Goal: Find specific page/section: Find specific page/section

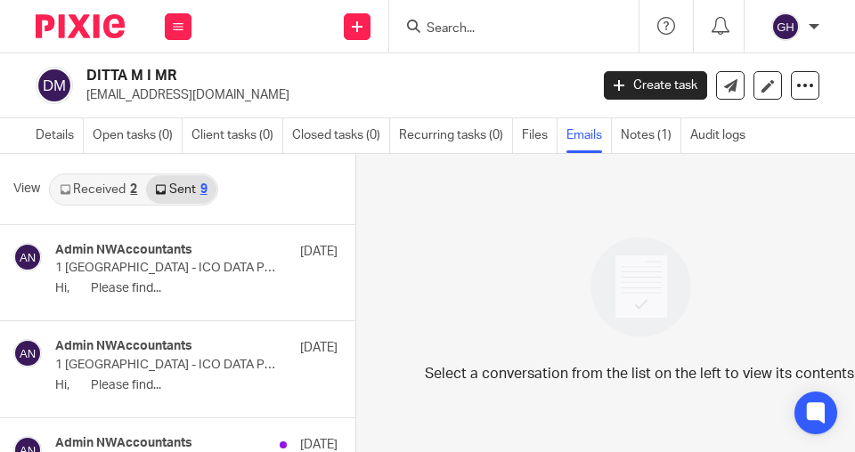
scroll to position [635, 0]
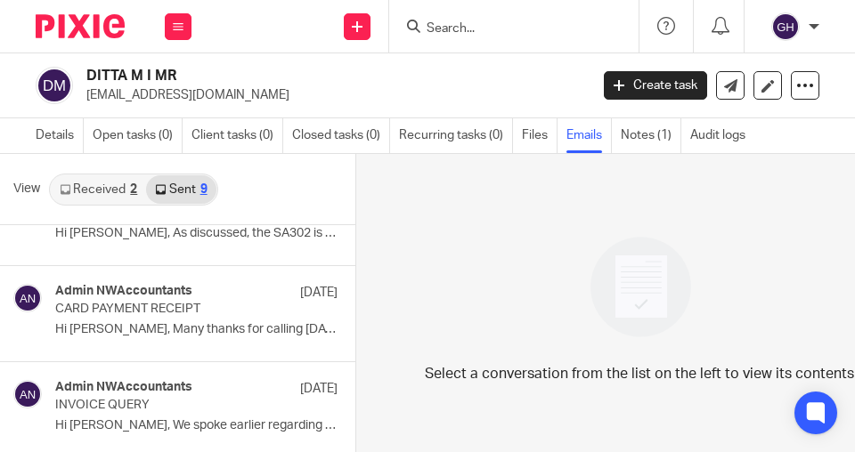
click at [468, 29] on input "Search" at bounding box center [505, 29] width 160 height 16
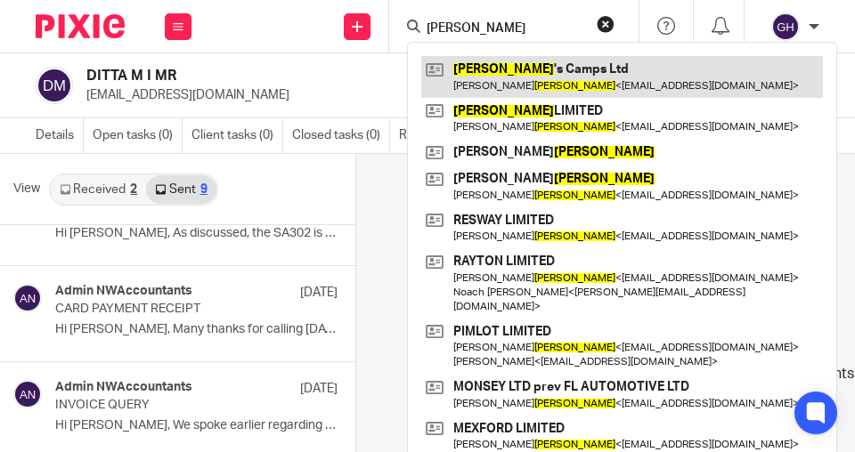
type input "eckstein"
click at [489, 74] on link at bounding box center [622, 76] width 402 height 41
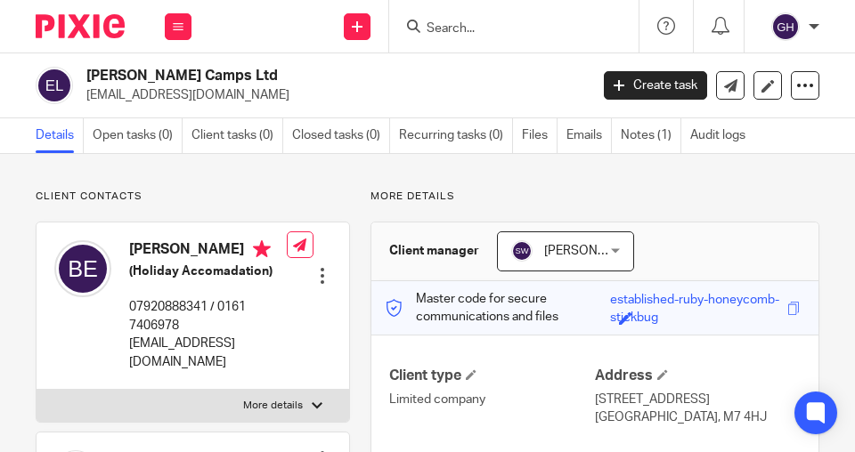
click at [461, 27] on input "Search" at bounding box center [505, 29] width 160 height 16
paste input "BSB & SONS LTD"
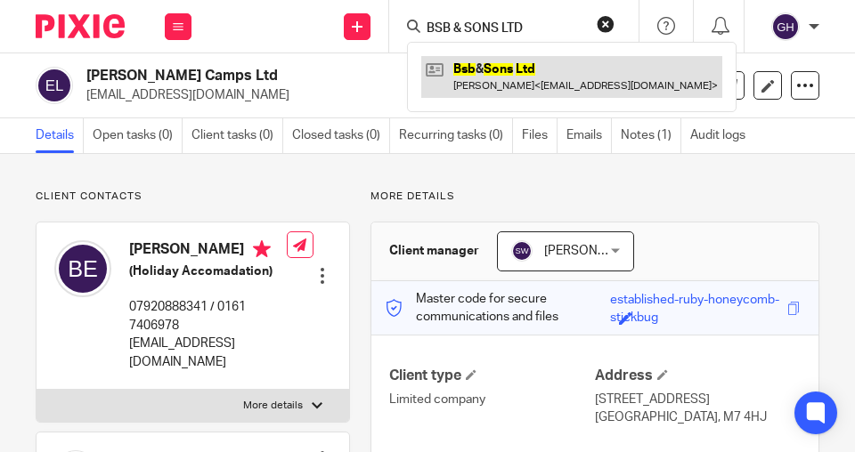
type input "BSB & SONS LTD"
click at [514, 67] on link at bounding box center [571, 76] width 301 height 41
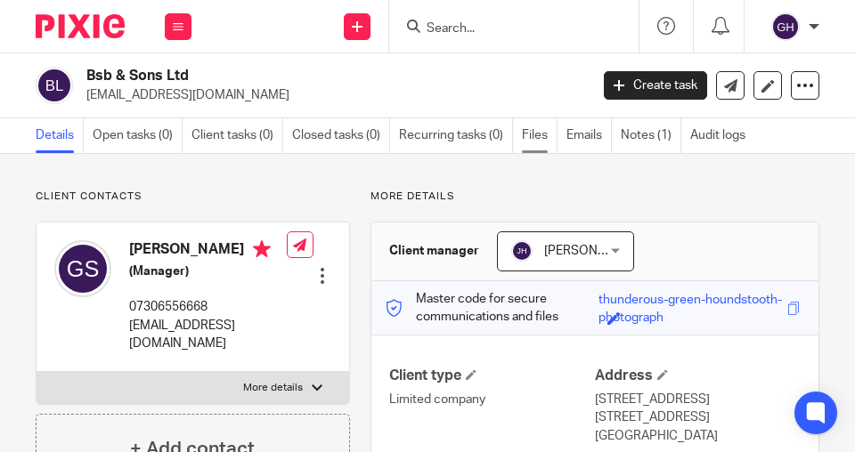
click at [547, 139] on link "Files" at bounding box center [540, 135] width 36 height 35
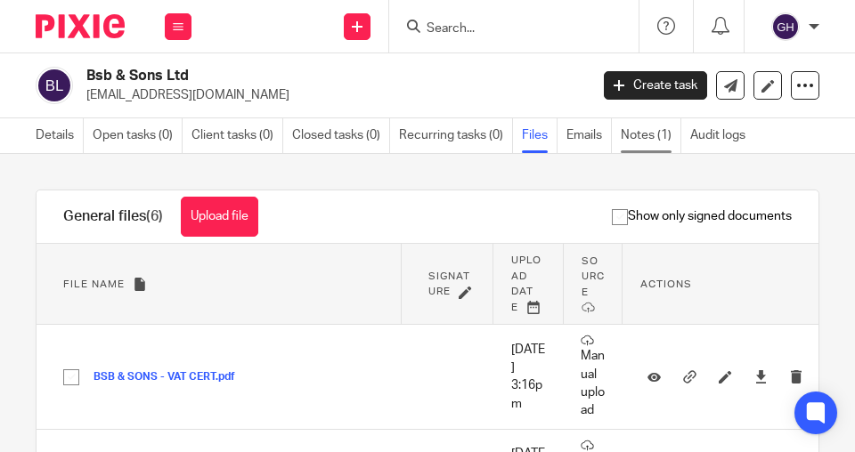
click at [643, 141] on link "Notes (1)" at bounding box center [651, 135] width 61 height 35
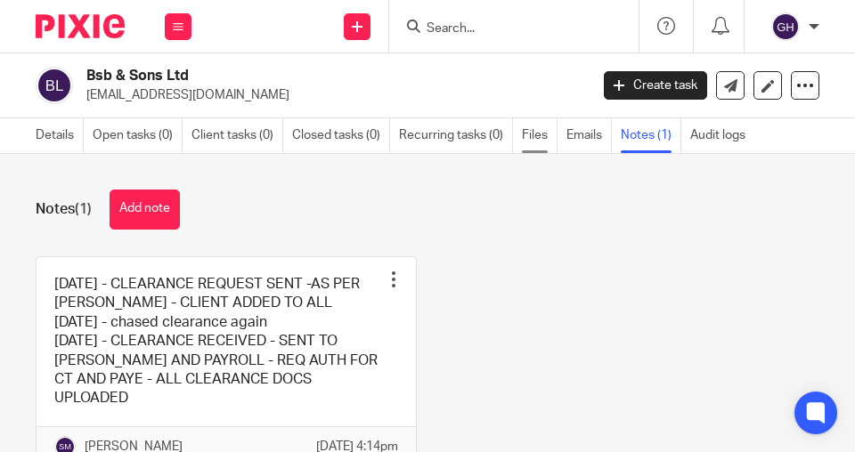
click at [533, 139] on link "Files" at bounding box center [540, 135] width 36 height 35
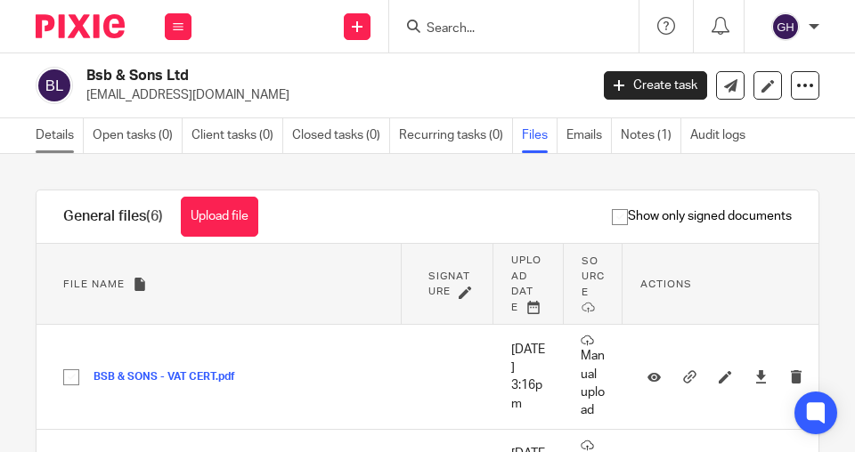
click at [68, 142] on link "Details" at bounding box center [60, 135] width 48 height 35
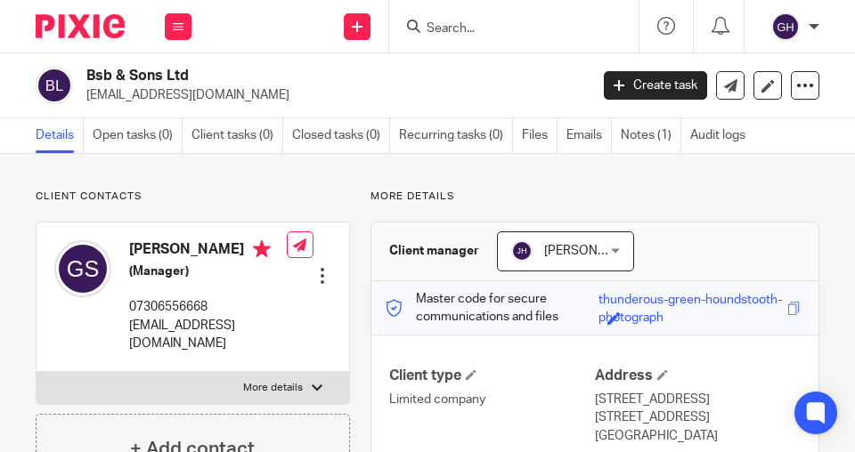
click at [487, 15] on form at bounding box center [520, 26] width 190 height 22
click at [492, 25] on input "Search" at bounding box center [505, 29] width 160 height 16
paste input "C AND C HEALTHCARE SERVICES LIMITED"
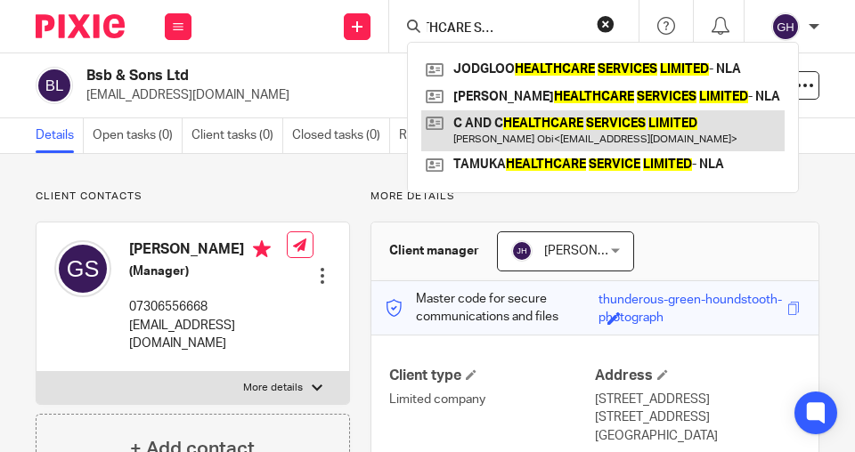
type input "C AND C HEALTHCARE SERVICES LIMITED"
click at [516, 119] on link at bounding box center [602, 130] width 363 height 41
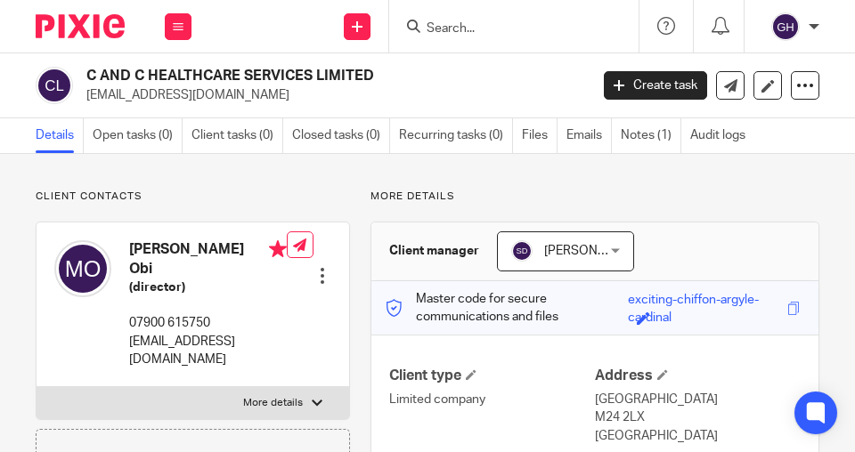
drag, startPoint x: 373, startPoint y: 78, endPoint x: 86, endPoint y: 81, distance: 286.8
click at [86, 81] on h2 "C AND C HEALTHCARE SERVICES LIMITED" at bounding box center [282, 76] width 393 height 19
copy h2 "C AND C HEALTHCARE SERVICES LIMITED"
